Goal: Check status: Check status

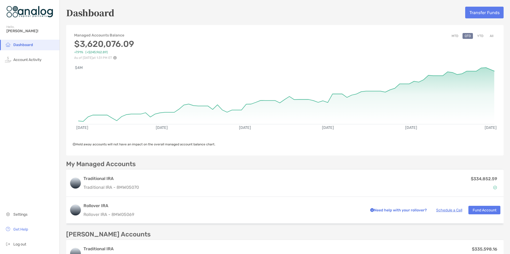
click at [452, 36] on button "MTD" at bounding box center [454, 36] width 11 height 6
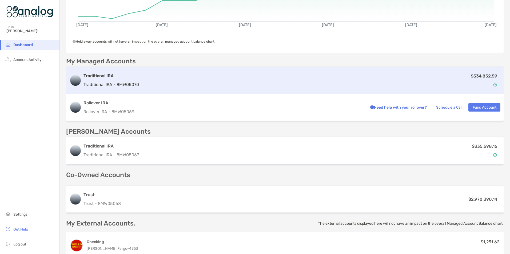
scroll to position [107, 0]
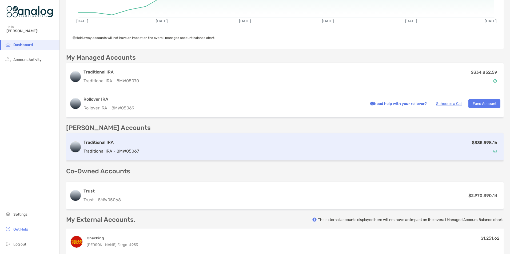
click at [253, 157] on div "Traditional IRA Traditional IRA - 8MW05067 $335,598.16" at bounding box center [284, 147] width 437 height 27
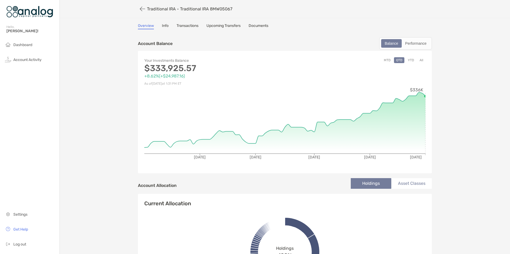
click at [385, 62] on button "MTD" at bounding box center [387, 60] width 11 height 6
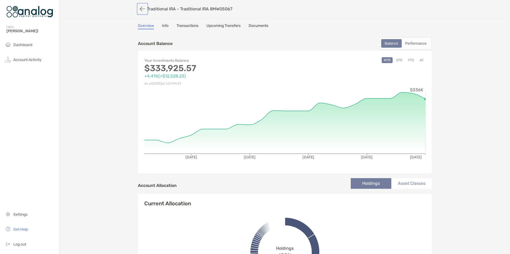
click at [141, 9] on button "button" at bounding box center [142, 9] width 9 height 10
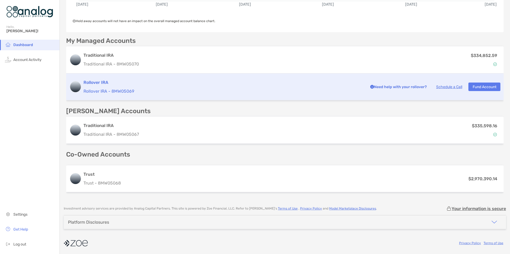
scroll to position [124, 0]
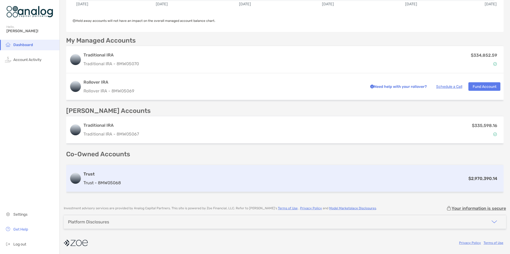
click at [253, 179] on div "$2,970,390.14" at bounding box center [311, 178] width 377 height 7
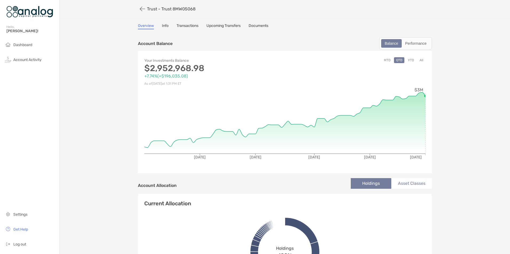
click at [385, 61] on button "MTD" at bounding box center [387, 60] width 11 height 6
